Goal: Navigation & Orientation: Find specific page/section

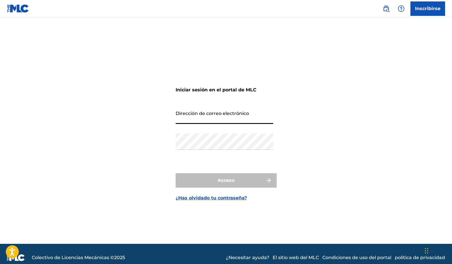
click at [242, 114] on input "Dirección de correo electrónico" at bounding box center [225, 116] width 98 height 16
type input "[EMAIL_ADDRESS][DOMAIN_NAME]"
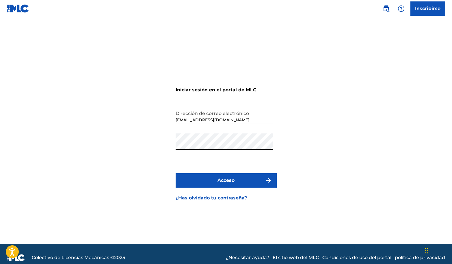
click at [176, 173] on button "Acceso" at bounding box center [226, 180] width 101 height 14
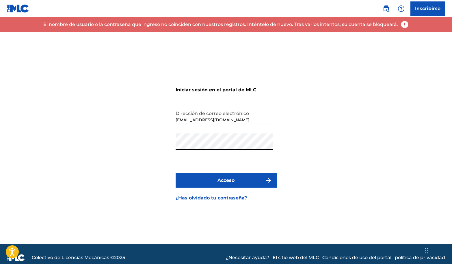
click at [153, 140] on div "Iniciar sesión en el portal de MLC Dirección de correo electrónico [EMAIL_ADDRE…" at bounding box center [226, 138] width 404 height 212
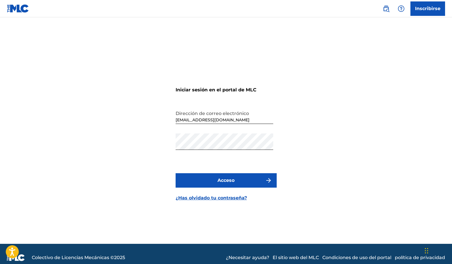
click at [231, 184] on button "Acceso" at bounding box center [226, 180] width 101 height 14
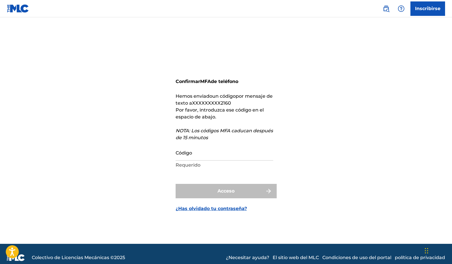
click at [231, 184] on div "Acceso" at bounding box center [226, 191] width 101 height 14
click at [231, 185] on div "Acceso" at bounding box center [226, 191] width 101 height 14
click at [210, 159] on input "Código" at bounding box center [225, 152] width 98 height 16
type input "2"
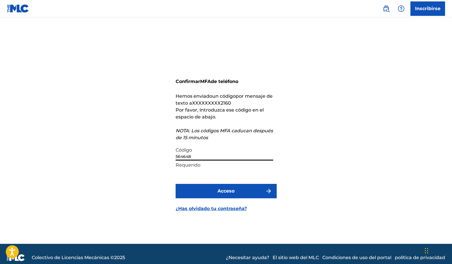
type input "564648"
click at [226, 188] on font "Acceso" at bounding box center [225, 190] width 17 height 5
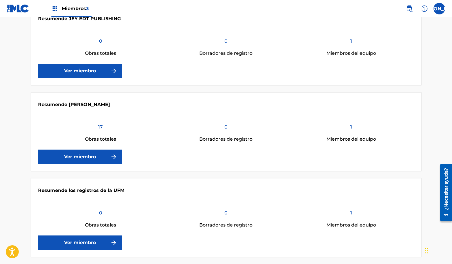
scroll to position [172, 0]
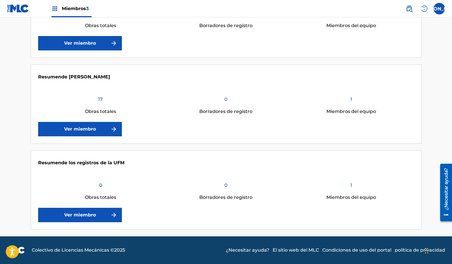
click at [114, 125] on link "Ver miembro" at bounding box center [80, 129] width 84 height 14
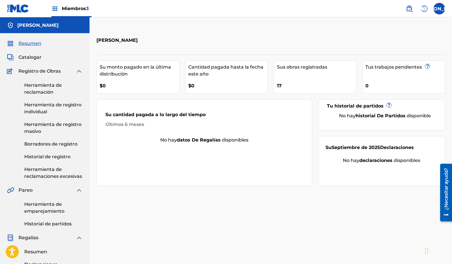
click at [23, 58] on font "Catalogar" at bounding box center [29, 57] width 23 height 5
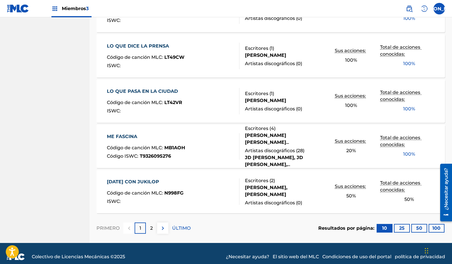
scroll to position [396, 0]
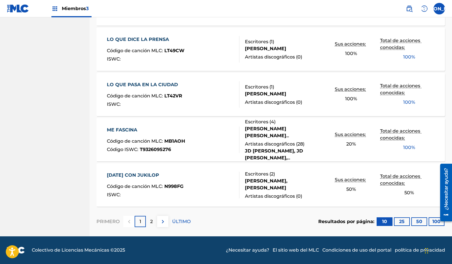
click at [150, 223] on font "2" at bounding box center [151, 221] width 3 height 5
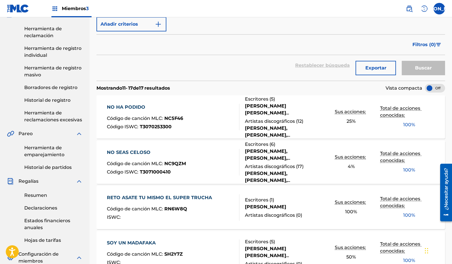
scroll to position [0, 0]
